Goal: Check status

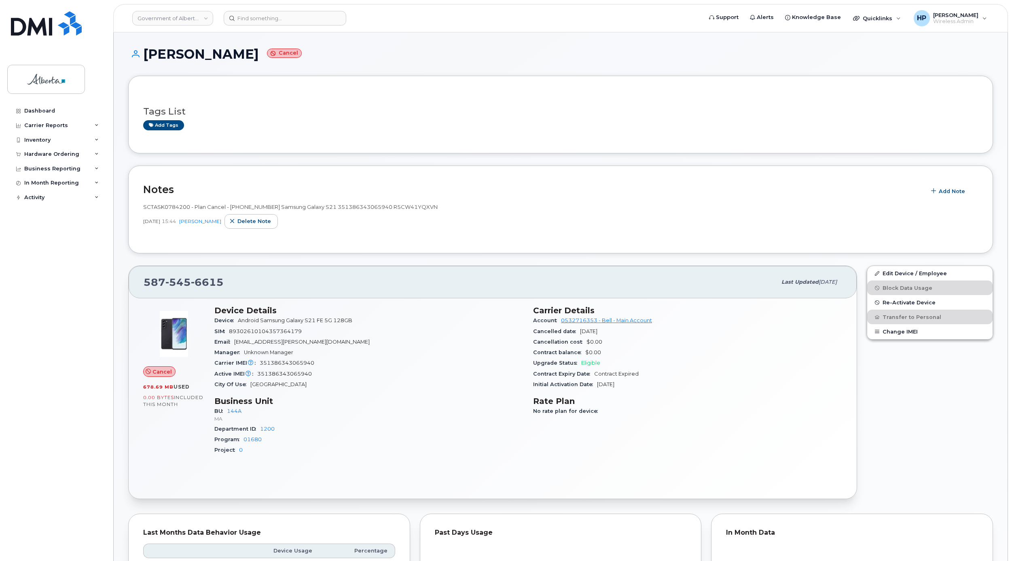
click at [357, 445] on div "BU 144A MA" at bounding box center [368, 450] width 309 height 11
click at [406, 312] on h3 "Device Details" at bounding box center [368, 310] width 309 height 10
